Goal: Information Seeking & Learning: Learn about a topic

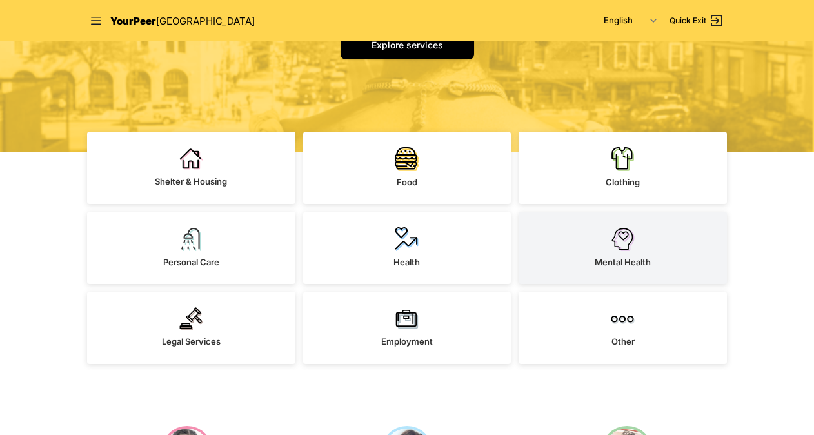
scroll to position [234, 0]
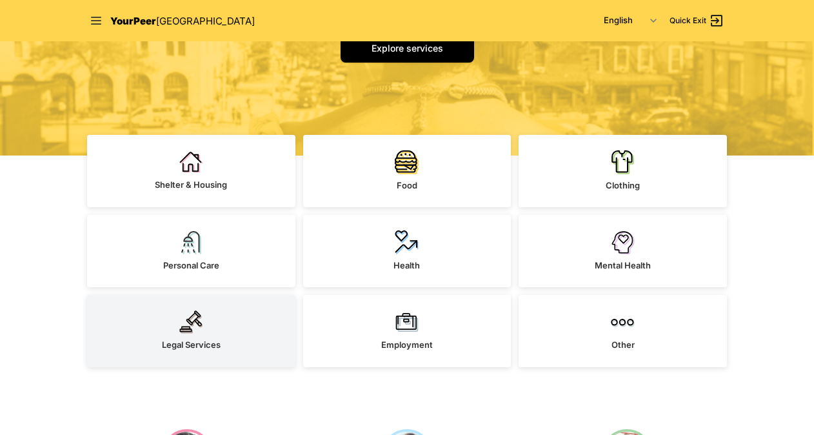
click at [271, 308] on link "Legal Services" at bounding box center [191, 331] width 208 height 72
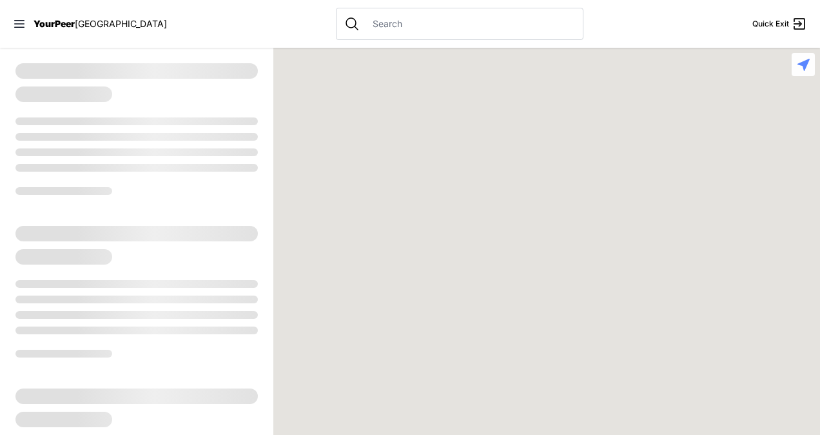
select select "recentlyUpdated"
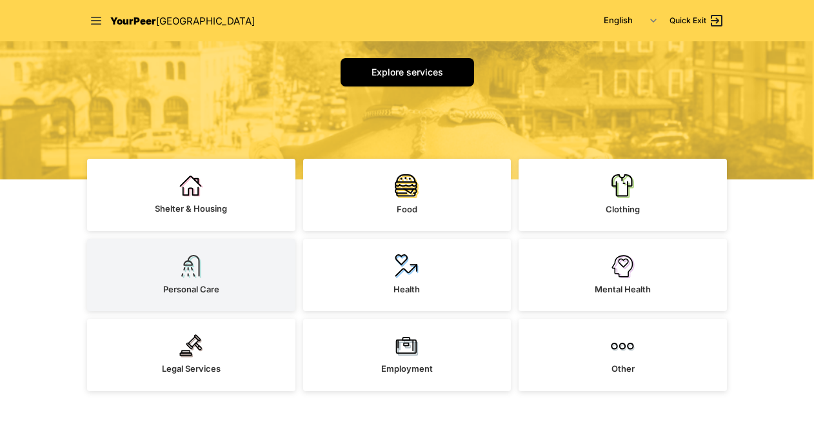
scroll to position [240, 0]
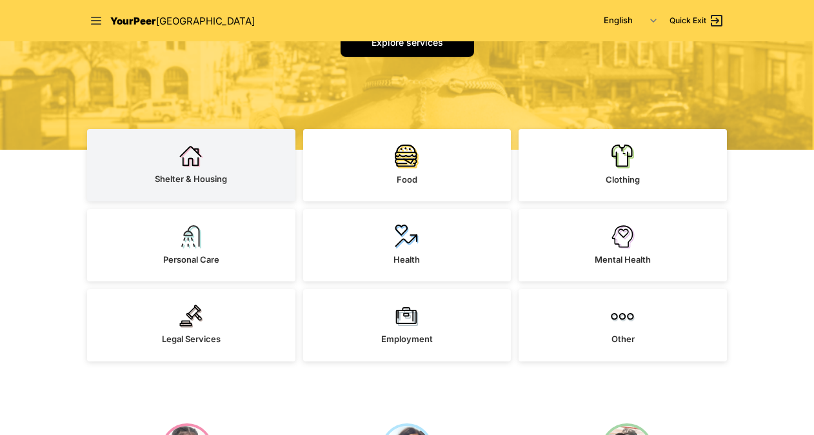
click at [204, 162] on link "Shelter & Housing" at bounding box center [191, 165] width 208 height 72
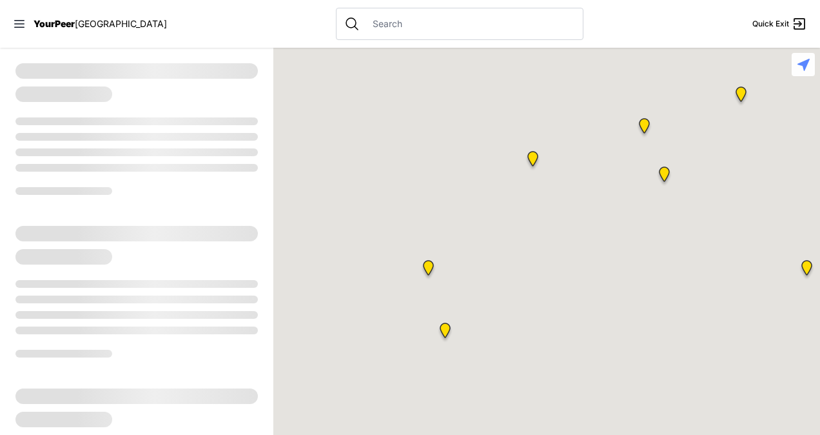
select select "recentlyUpdated"
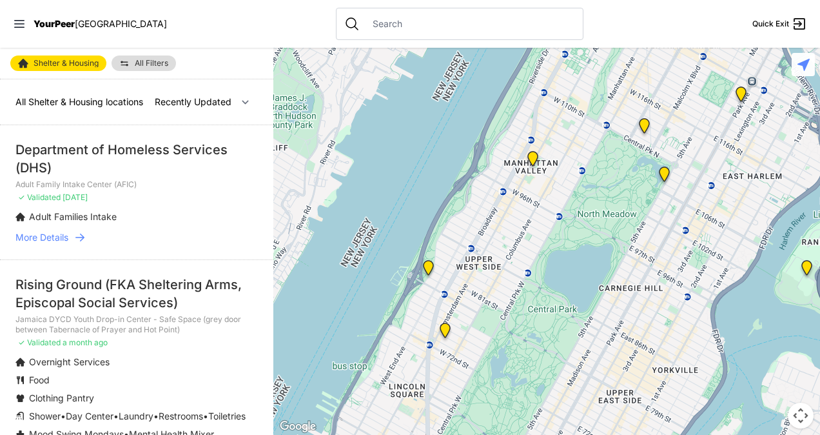
click at [336, 30] on div at bounding box center [460, 24] width 248 height 32
click at [365, 21] on input "text" at bounding box center [470, 23] width 210 height 13
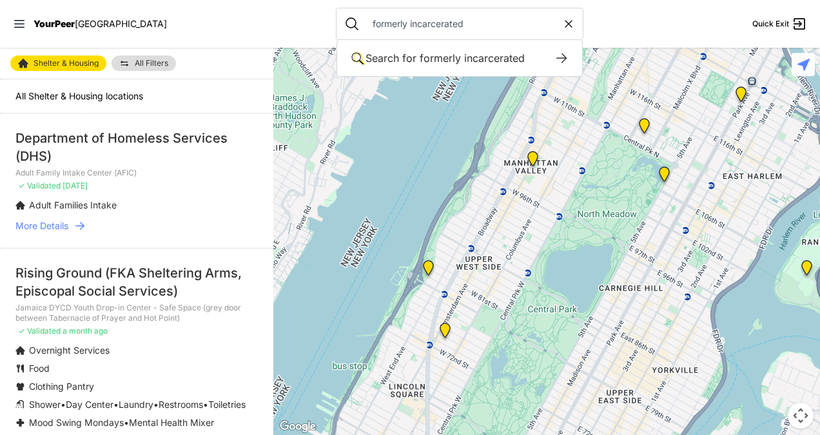
type input "formerly incarcerated"
